Goal: Information Seeking & Learning: Learn about a topic

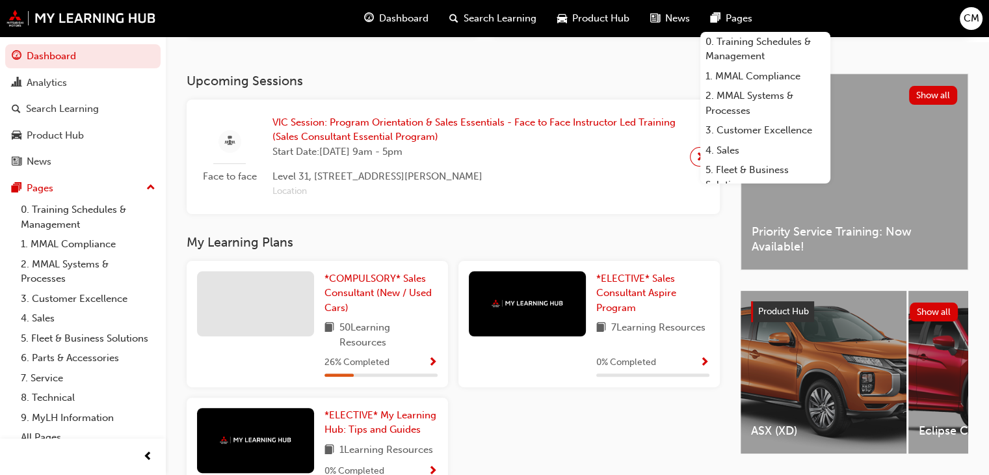
scroll to position [260, 0]
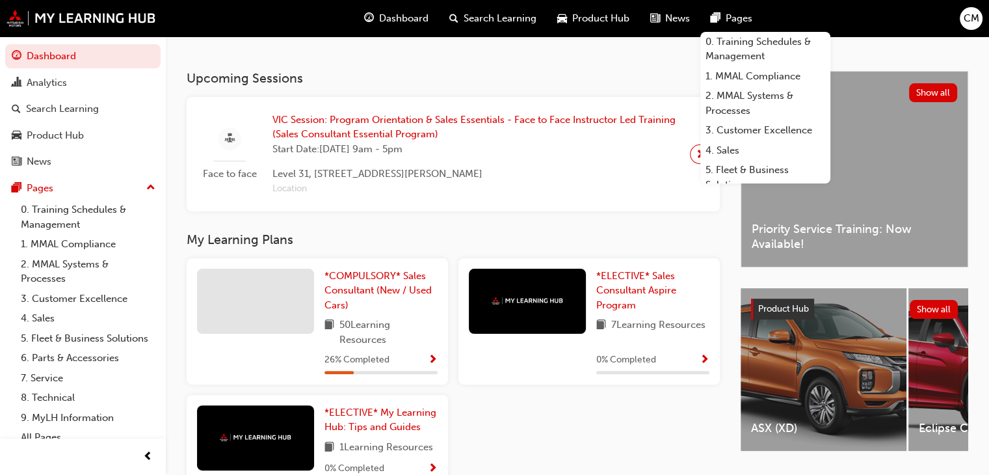
click at [348, 346] on span "50 Learning Resources" at bounding box center [388, 331] width 98 height 29
click at [431, 363] on span "Show Progress" at bounding box center [433, 360] width 10 height 12
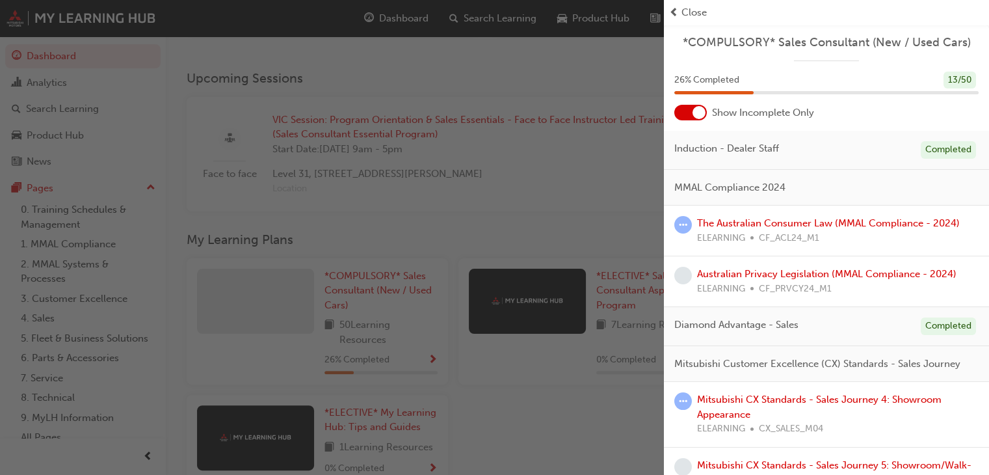
click at [697, 14] on span "Close" at bounding box center [693, 12] width 25 height 15
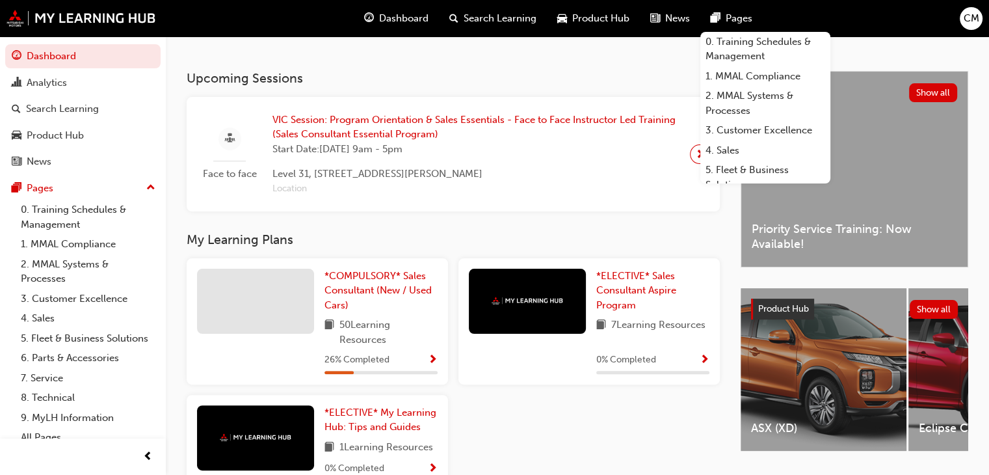
click at [361, 367] on span "26 % Completed" at bounding box center [356, 359] width 65 height 15
click at [416, 337] on span "50 Learning Resources" at bounding box center [388, 331] width 98 height 29
click at [406, 352] on div "*COMPULSORY* Sales Consultant (New / Used Cars) 50 Learning Resources 26 % Comp…" at bounding box center [380, 320] width 113 height 105
click at [370, 291] on span "*COMPULSORY* Sales Consultant (New / Used Cars)" at bounding box center [377, 290] width 107 height 41
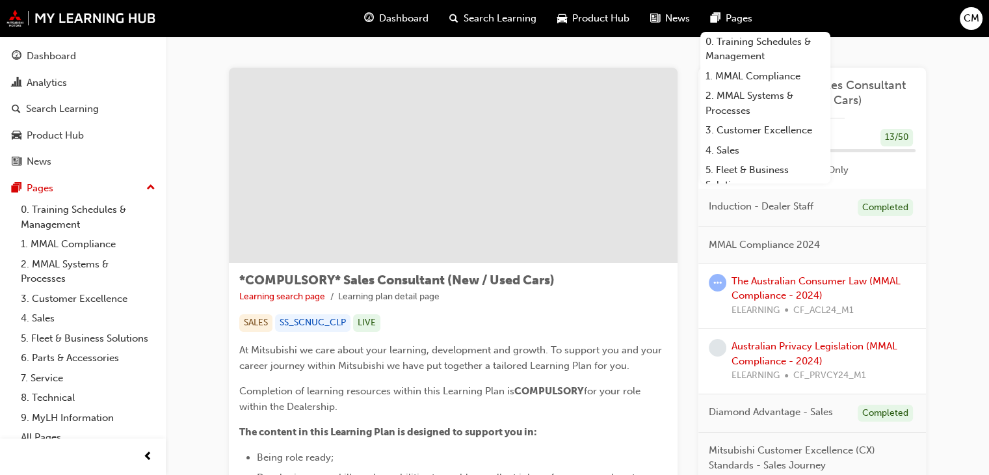
click at [616, 299] on ul "Learning search page Learning plan detail page" at bounding box center [453, 297] width 428 height 16
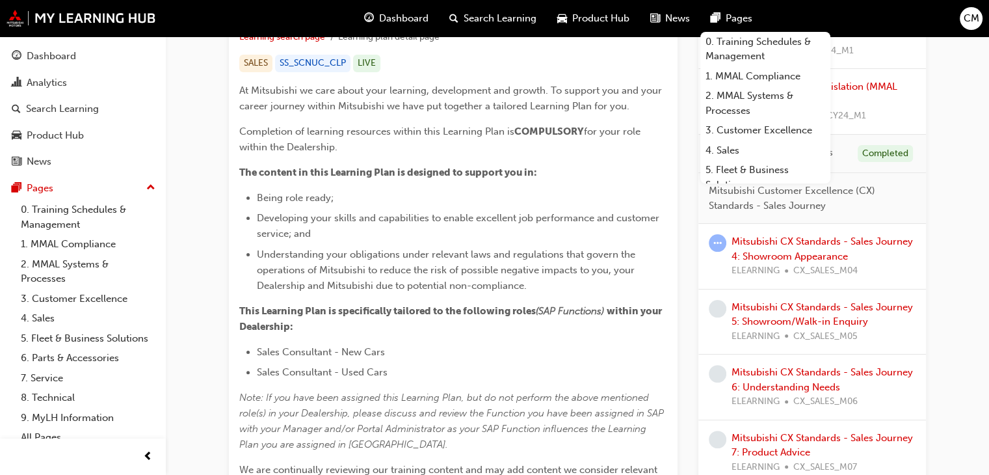
scroll to position [260, 0]
click at [826, 252] on link "Mitsubishi CX Standards - Sales Journey 4: Showroom Appearance" at bounding box center [821, 248] width 181 height 27
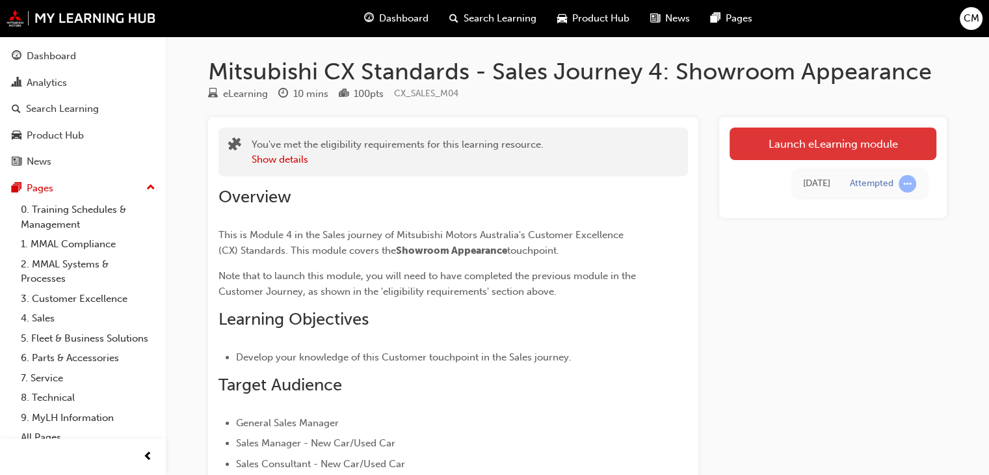
click at [863, 144] on link "Launch eLearning module" at bounding box center [832, 143] width 207 height 33
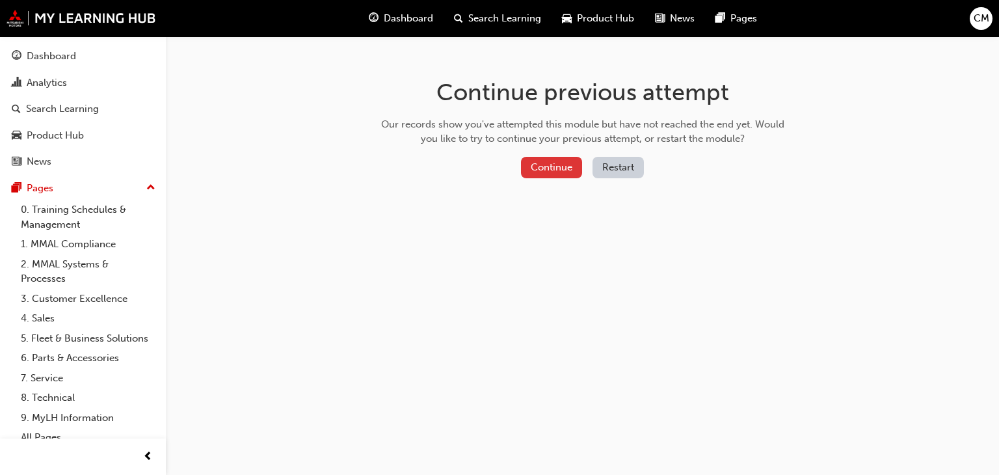
click at [551, 164] on button "Continue" at bounding box center [551, 167] width 61 height 21
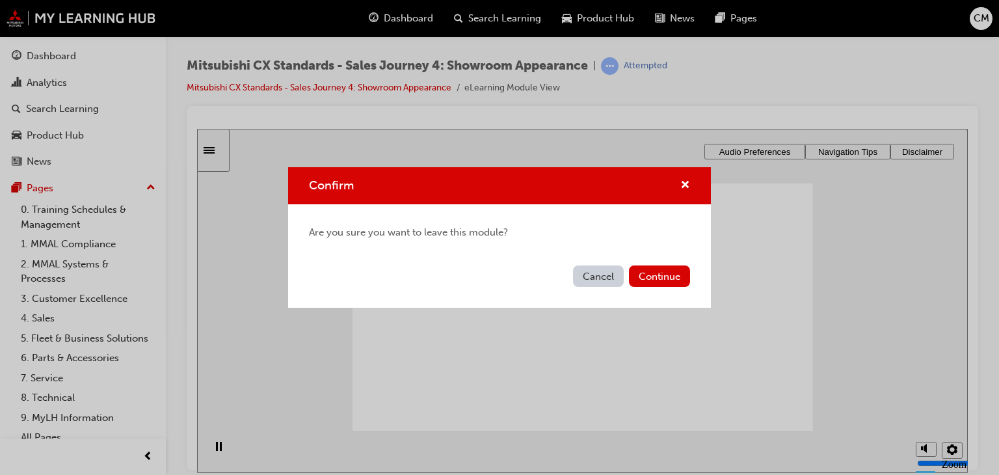
drag, startPoint x: 613, startPoint y: 272, endPoint x: 414, endPoint y: 138, distance: 240.2
click at [613, 272] on button "Cancel" at bounding box center [598, 275] width 51 height 21
click at [662, 283] on button "Continue" at bounding box center [659, 275] width 61 height 21
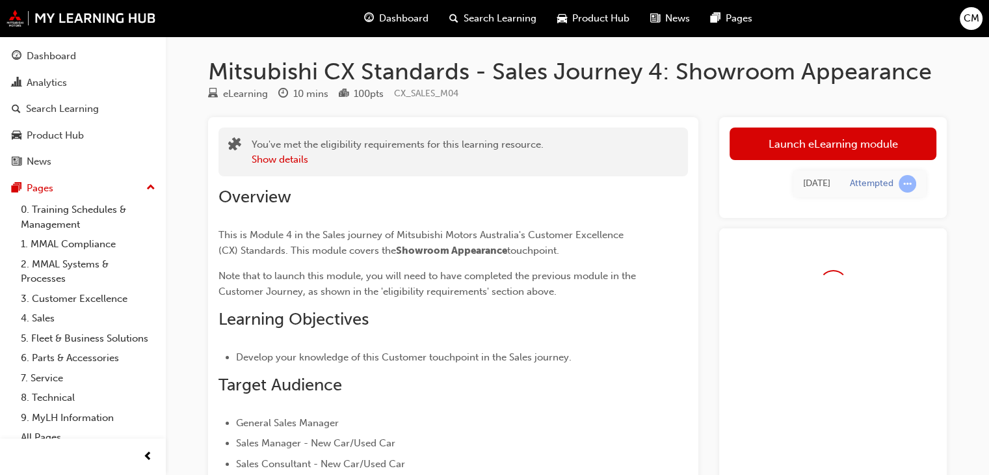
click at [661, 274] on div "Overview This is Module 4 in the Sales journey of Mitsubishi Motors Australia's…" at bounding box center [452, 443] width 469 height 535
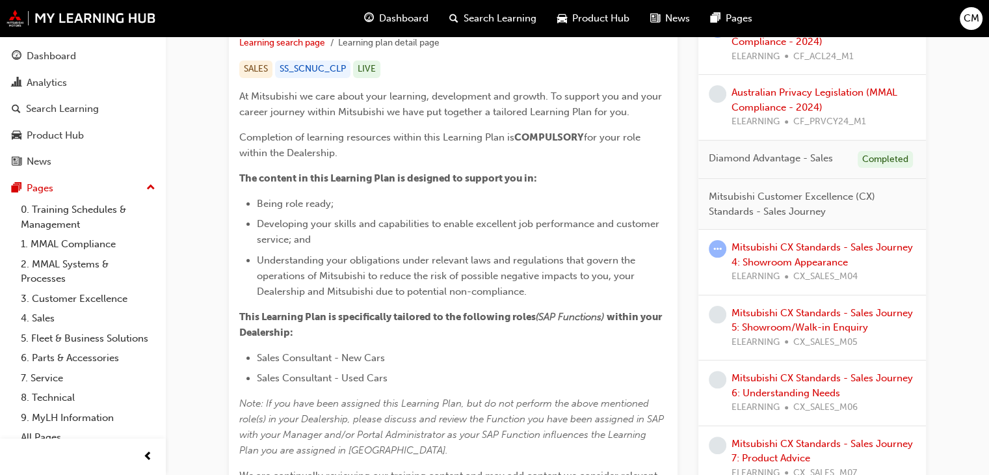
scroll to position [260, 0]
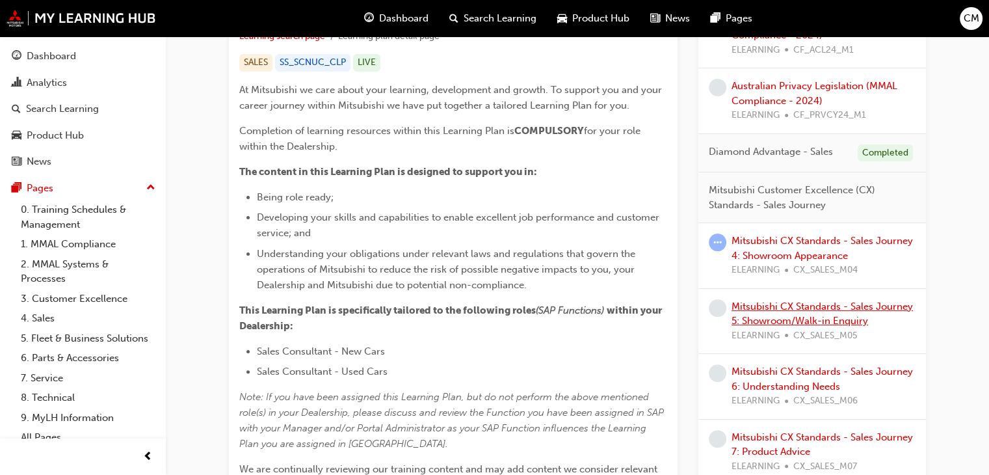
click at [828, 307] on link "Mitsubishi CX Standards - Sales Journey 5: Showroom/Walk-in Enquiry" at bounding box center [821, 313] width 181 height 27
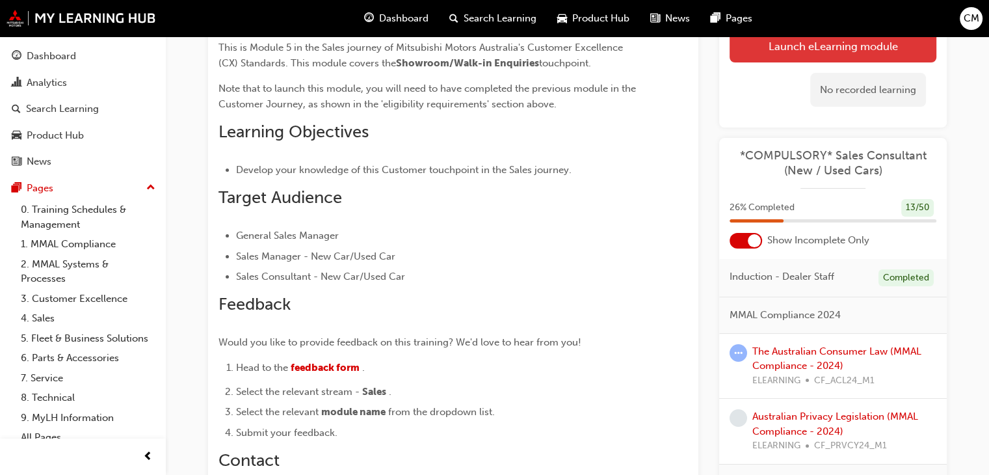
click at [857, 53] on button "Launch eLearning module" at bounding box center [832, 46] width 207 height 33
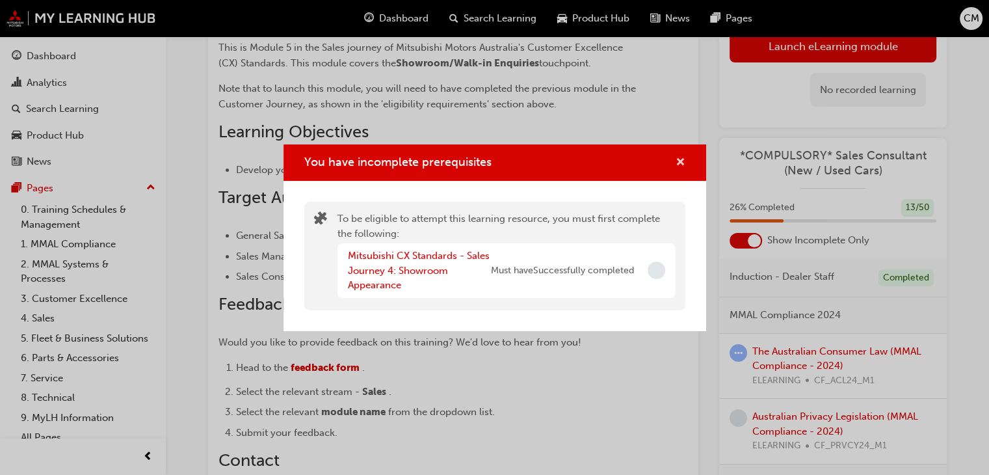
click at [680, 170] on button "You have incomplete prerequisites" at bounding box center [680, 163] width 10 height 16
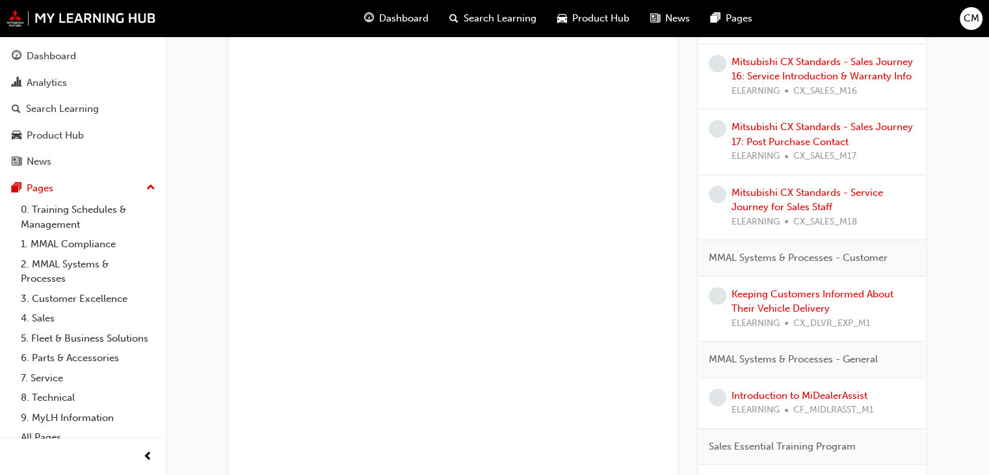
scroll to position [1170, 0]
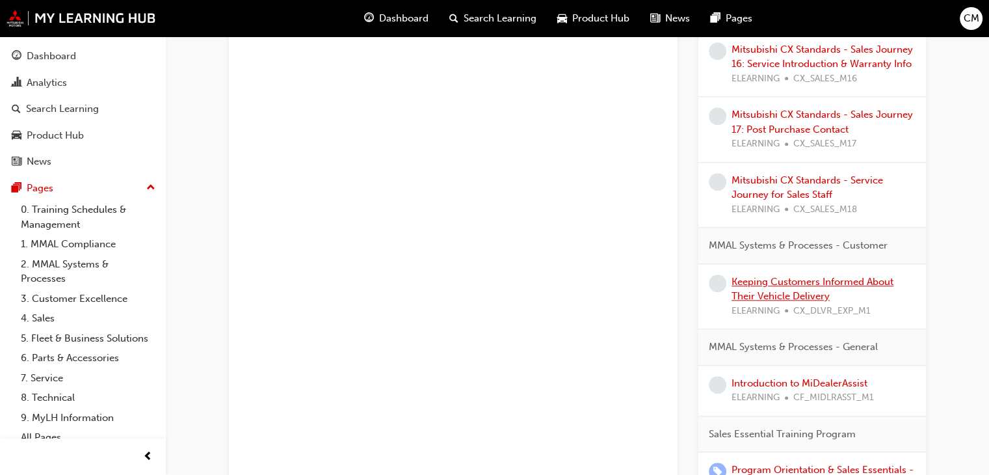
click at [816, 276] on link "Keeping Customers Informed About Their Vehicle Delivery" at bounding box center [812, 289] width 162 height 27
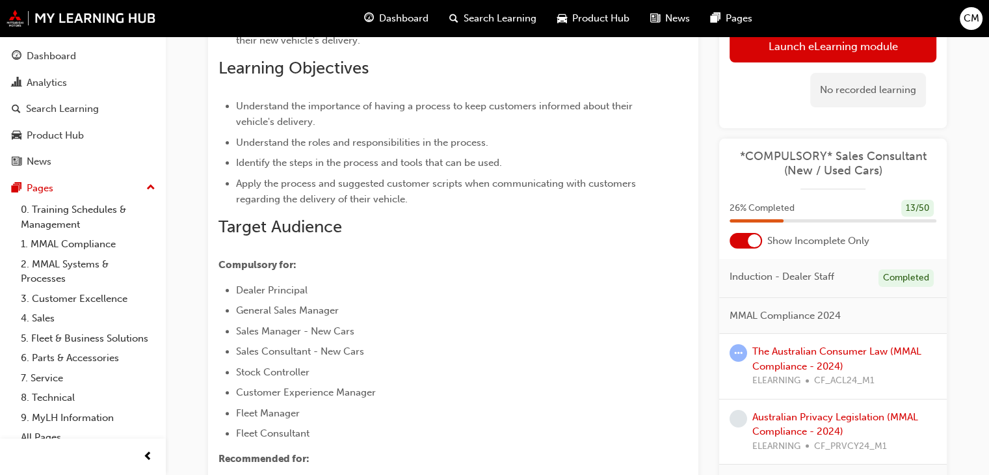
scroll to position [287, 0]
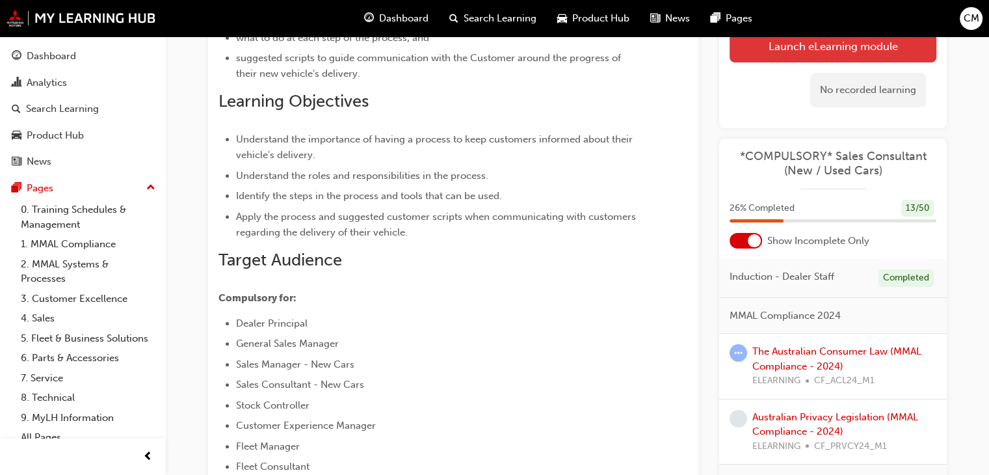
click at [856, 47] on link "Launch eLearning module" at bounding box center [832, 46] width 207 height 33
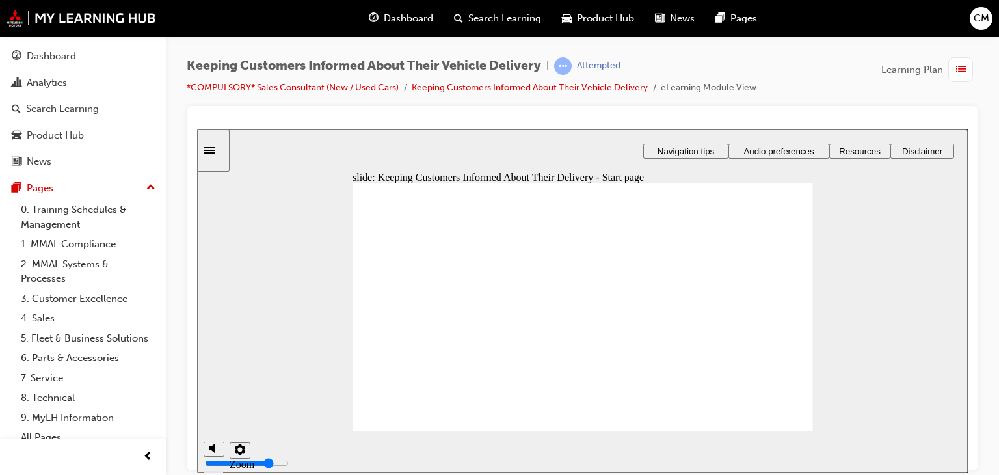
drag, startPoint x: 781, startPoint y: 421, endPoint x: 783, endPoint y: 413, distance: 7.9
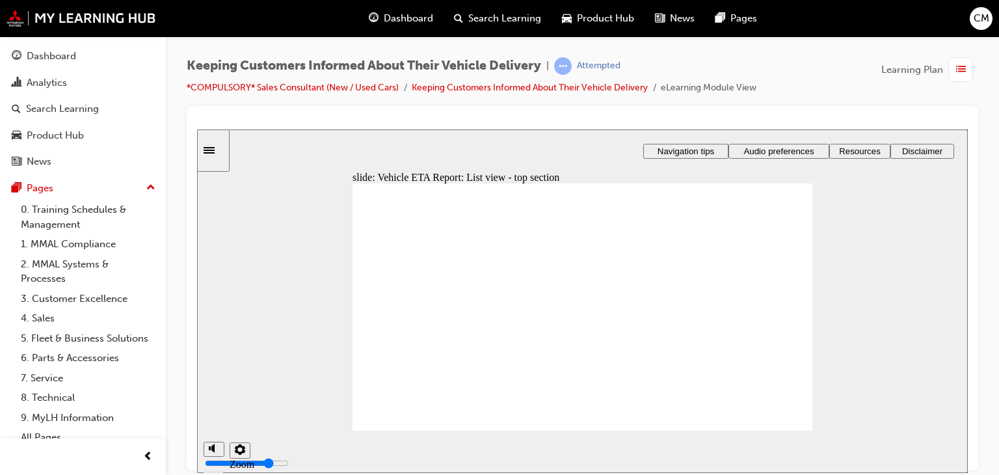
drag, startPoint x: 783, startPoint y: 302, endPoint x: 707, endPoint y: 279, distance: 79.0
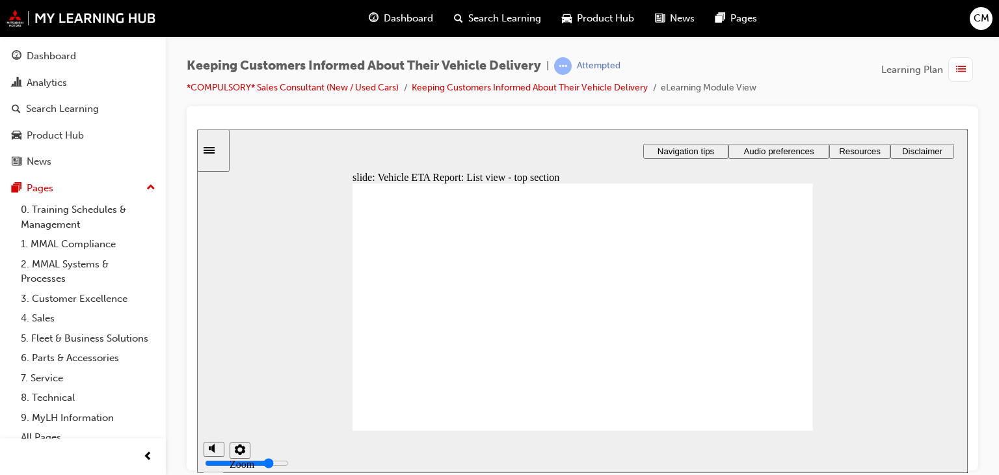
drag, startPoint x: 736, startPoint y: 316, endPoint x: 698, endPoint y: 303, distance: 40.5
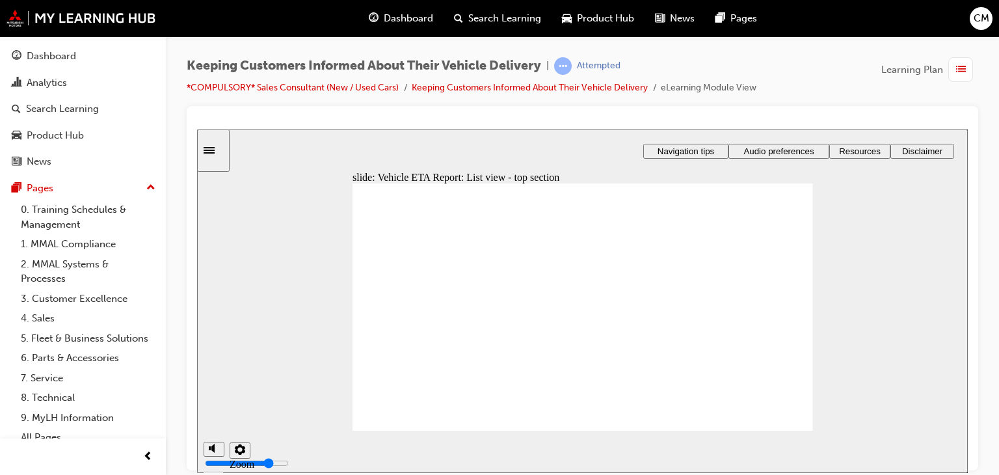
drag, startPoint x: 744, startPoint y: 330, endPoint x: 744, endPoint y: 342, distance: 11.7
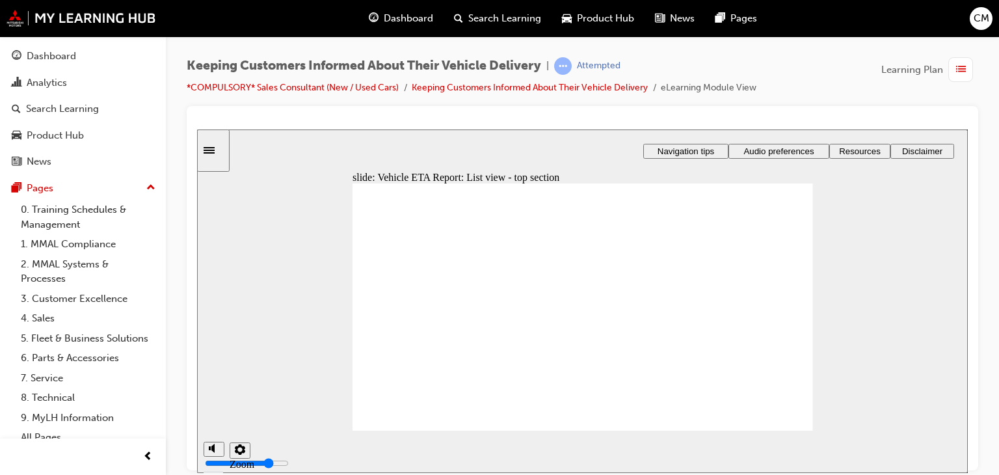
drag, startPoint x: 514, startPoint y: 320, endPoint x: 515, endPoint y: 314, distance: 6.5
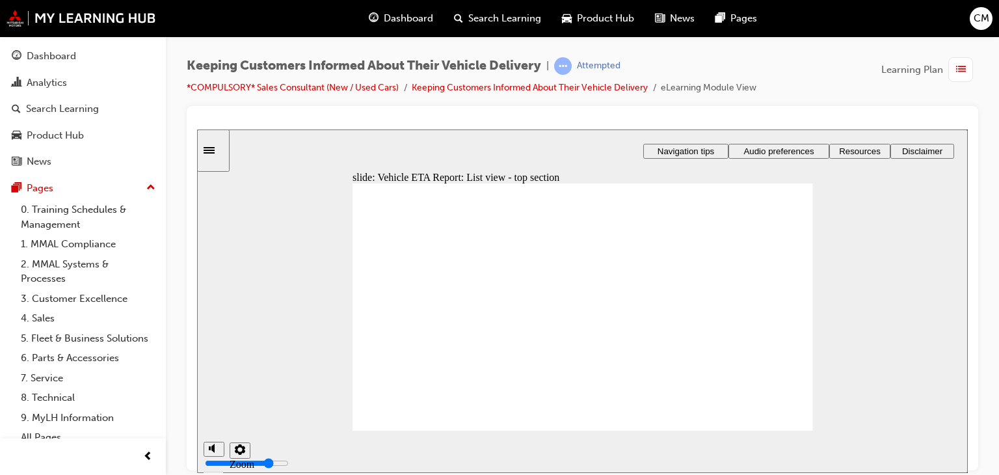
drag, startPoint x: 512, startPoint y: 315, endPoint x: 512, endPoint y: 322, distance: 7.2
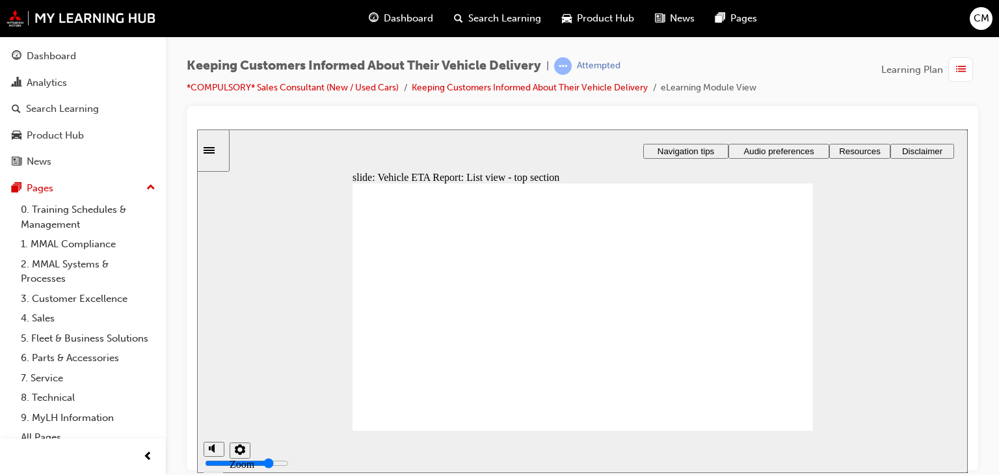
drag, startPoint x: 515, startPoint y: 328, endPoint x: 517, endPoint y: 320, distance: 8.8
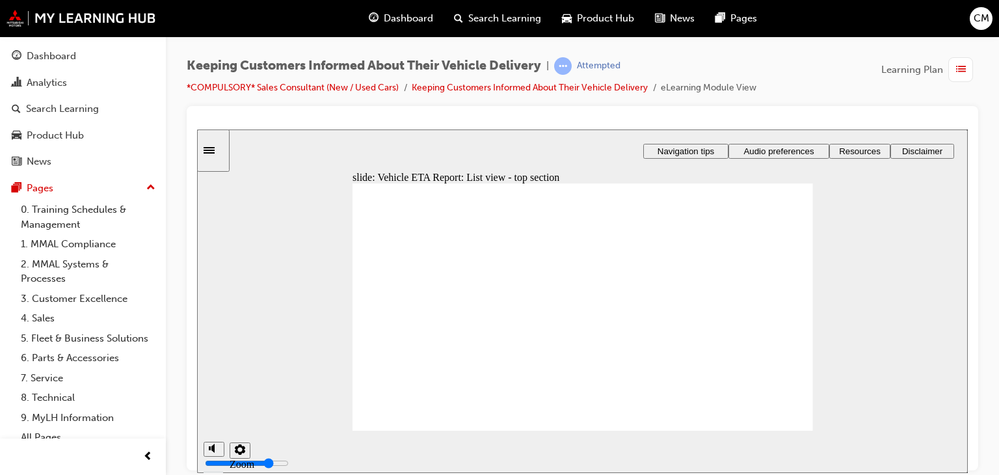
drag, startPoint x: 510, startPoint y: 315, endPoint x: 511, endPoint y: 324, distance: 9.1
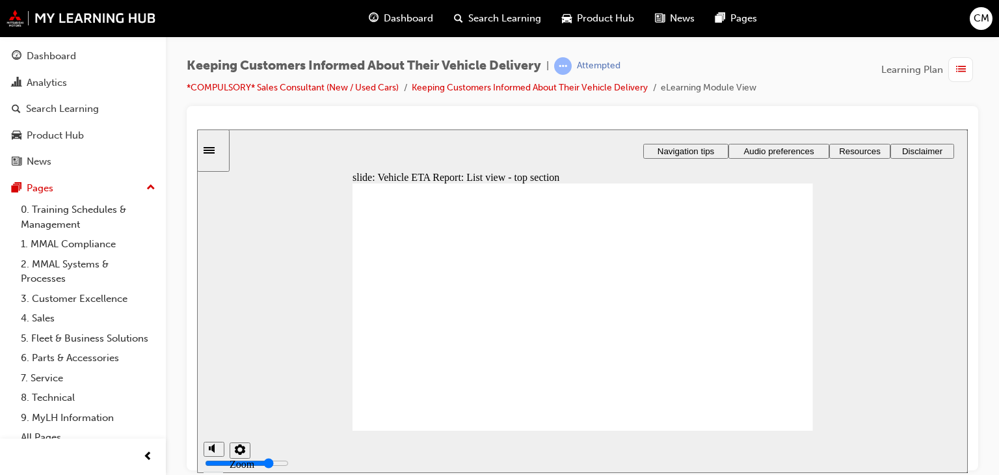
drag, startPoint x: 514, startPoint y: 319, endPoint x: 515, endPoint y: 328, distance: 9.1
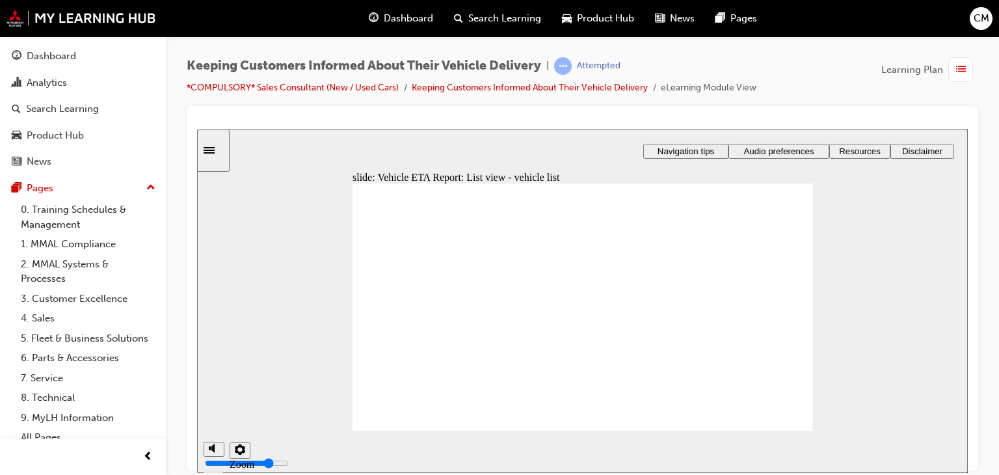
drag, startPoint x: 612, startPoint y: 317, endPoint x: 620, endPoint y: 332, distance: 16.9
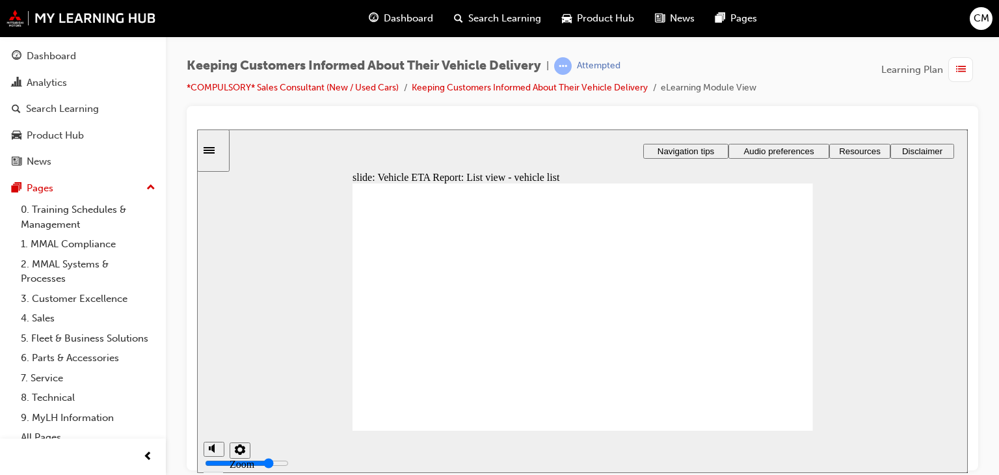
drag, startPoint x: 592, startPoint y: 326, endPoint x: 607, endPoint y: 320, distance: 16.1
